Goal: Information Seeking & Learning: Find contact information

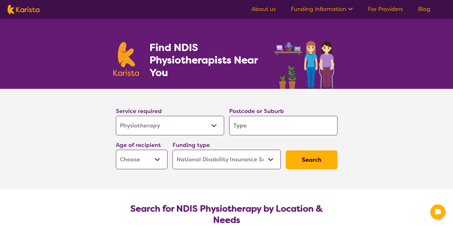
select select "Physiotherapy"
select select "NDIS"
select select "Physiotherapy"
select select "NDIS"
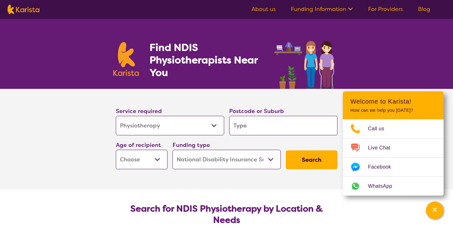
select select "Exercise physiology"
click at [268, 130] on input "search" at bounding box center [283, 126] width 108 height 20
type input "2"
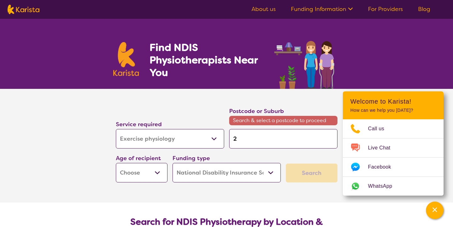
type input "20"
type input "202"
type input "2022"
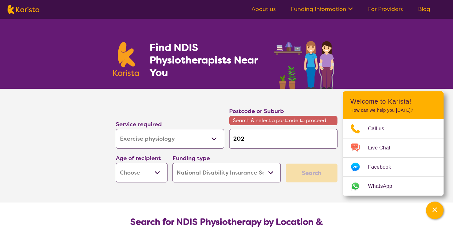
type input "2022"
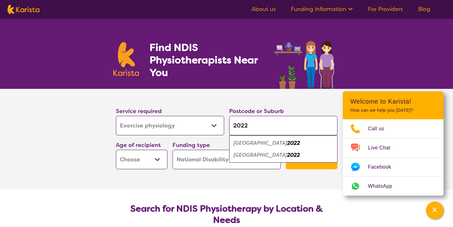
type input "2022"
click at [268, 145] on em "[GEOGRAPHIC_DATA]" at bounding box center [259, 143] width 53 height 7
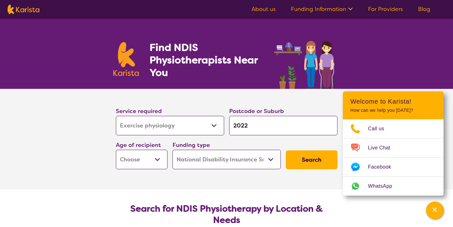
select select "AD"
click at [318, 162] on button "Search" at bounding box center [312, 160] width 52 height 19
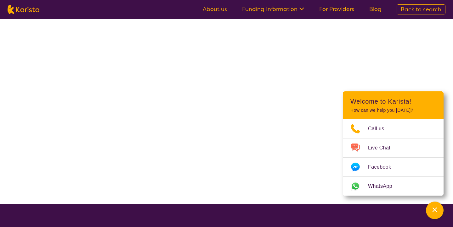
select select "NDIS"
select select "Exercise physiology"
select select "AD"
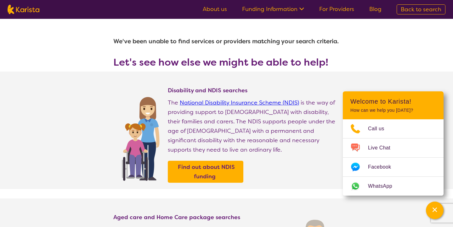
click at [305, 155] on p "The National Disability Insurance Scheme (NDIS) is the way of providing support…" at bounding box center [254, 126] width 172 height 57
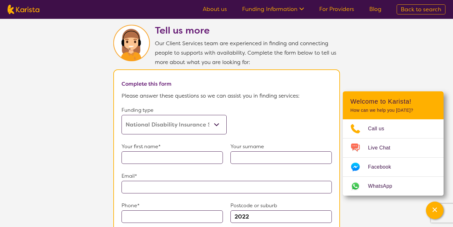
scroll to position [305, 0]
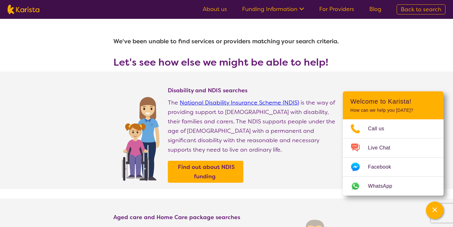
select select "Physiotherapy"
select select "AD"
select select "NDIS"
select select "Physiotherapy"
select select "AD"
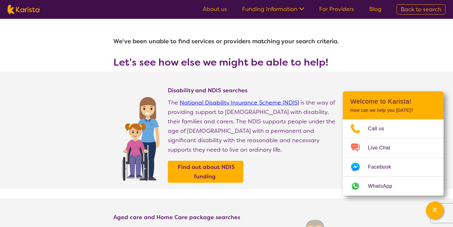
select select "NDIS"
